Goal: Task Accomplishment & Management: Manage account settings

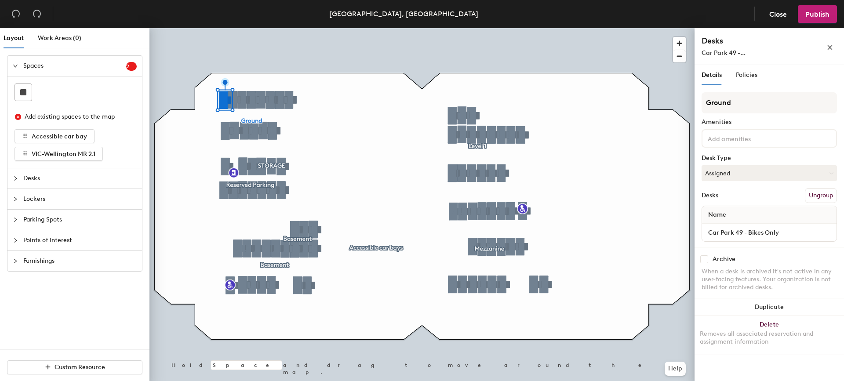
click at [23, 177] on div at bounding box center [18, 179] width 11 height 10
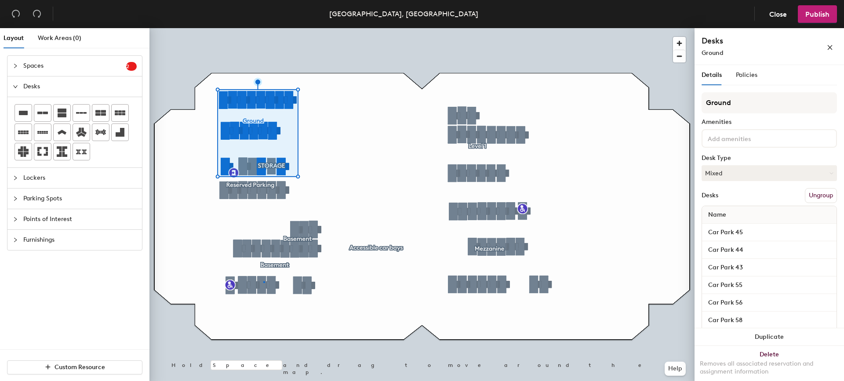
click at [263, 28] on div at bounding box center [421, 28] width 545 height 0
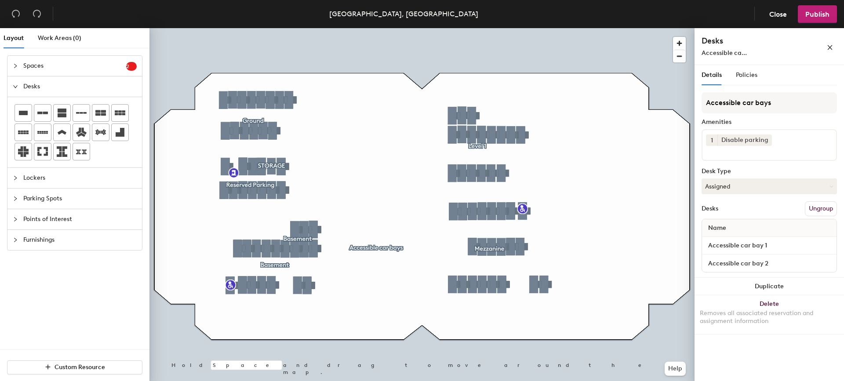
click at [240, 28] on div at bounding box center [421, 28] width 545 height 0
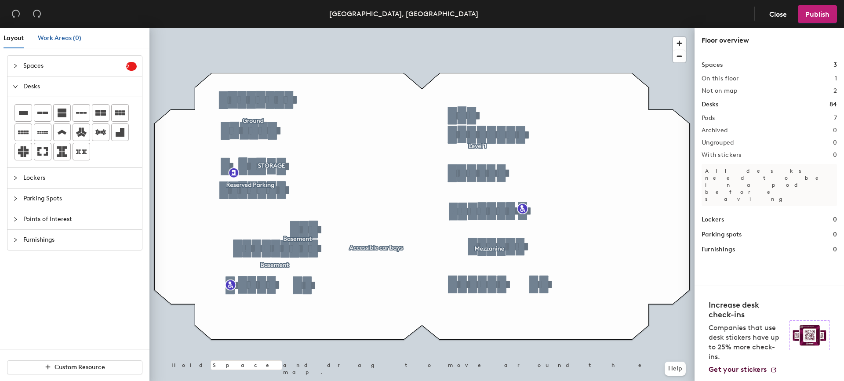
click at [64, 39] on span "Work Areas (0)" at bounding box center [60, 37] width 44 height 7
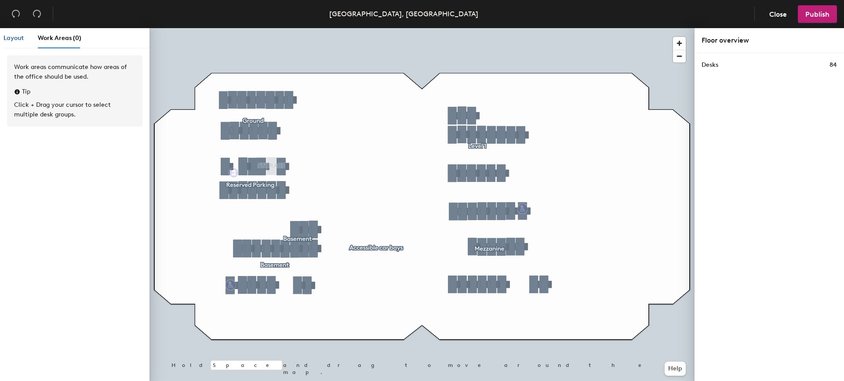
click at [15, 42] on div "Layout" at bounding box center [14, 38] width 20 height 10
